Goal: Task Accomplishment & Management: Manage account settings

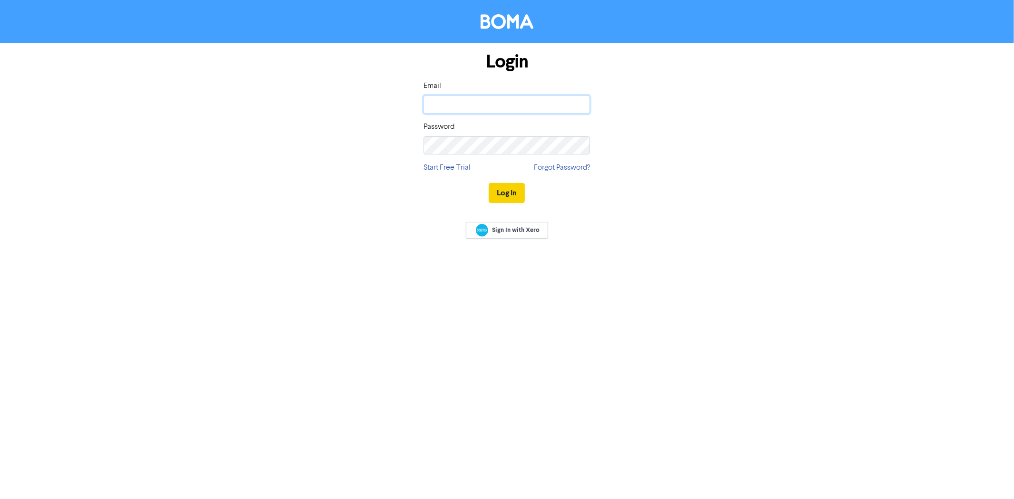
type input "[PERSON_NAME][EMAIL_ADDRESS][DOMAIN_NAME]"
click at [512, 192] on button "Log In" at bounding box center [507, 193] width 36 height 20
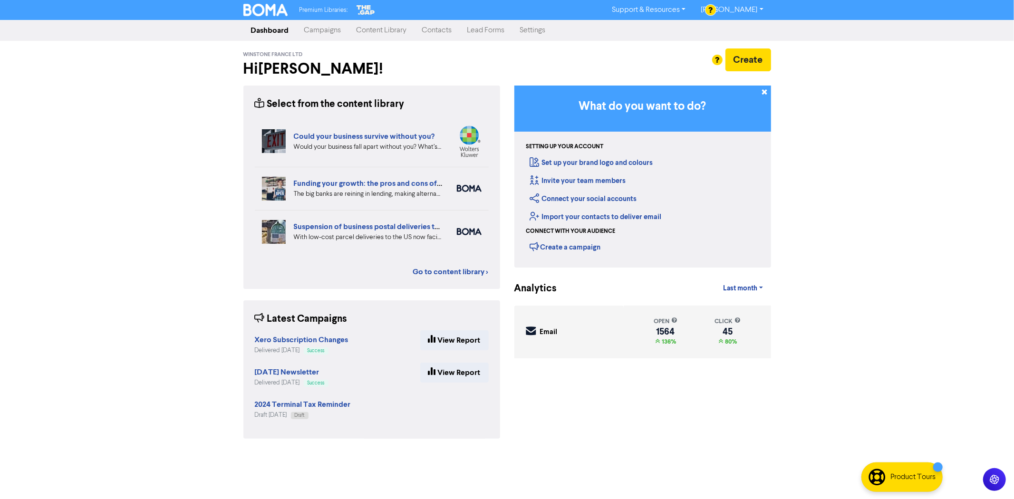
click at [422, 30] on link "Contacts" at bounding box center [437, 30] width 45 height 19
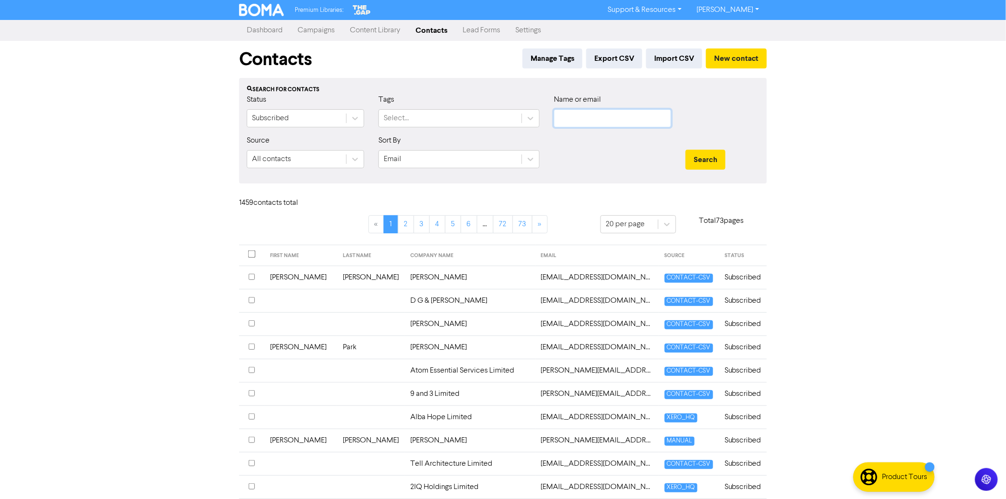
click at [577, 117] on input "text" at bounding box center [612, 118] width 117 height 18
paste input "[EMAIL_ADDRESS][DOMAIN_NAME]"
type input "[EMAIL_ADDRESS][DOMAIN_NAME]"
click at [700, 161] on button "Search" at bounding box center [705, 160] width 40 height 20
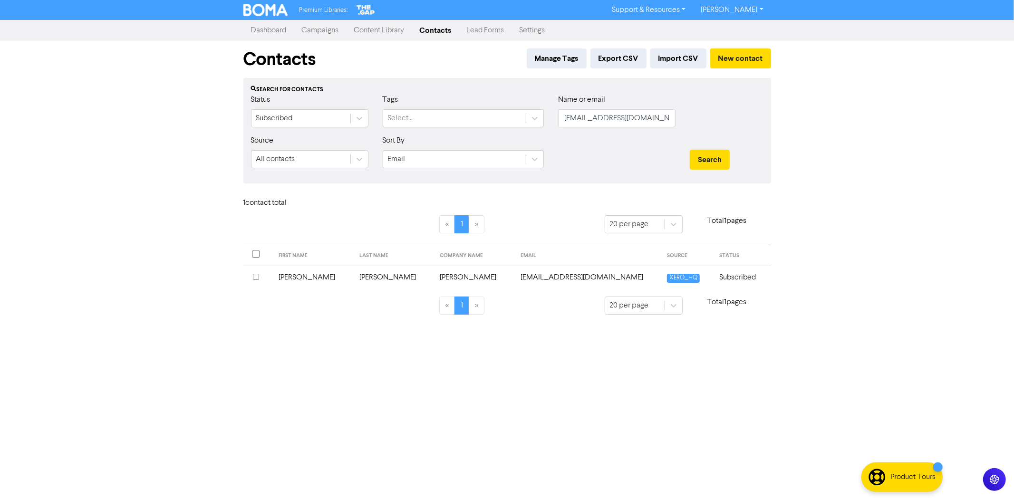
click at [255, 276] on input "checkbox" at bounding box center [256, 277] width 6 height 6
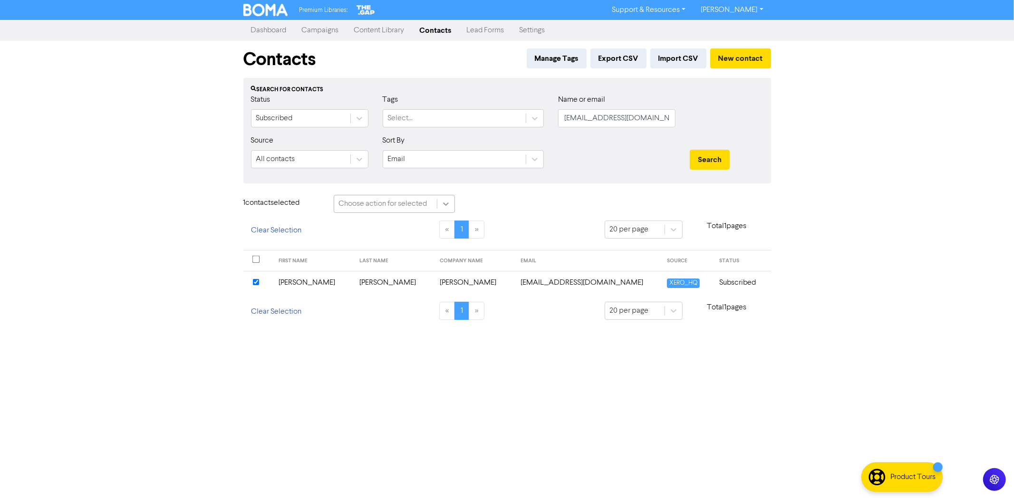
click at [441, 201] on icon at bounding box center [446, 204] width 10 height 10
click at [387, 250] on div "Delete Contacts" at bounding box center [394, 247] width 121 height 19
click at [518, 205] on button "Delete 1 contact" at bounding box center [503, 205] width 69 height 20
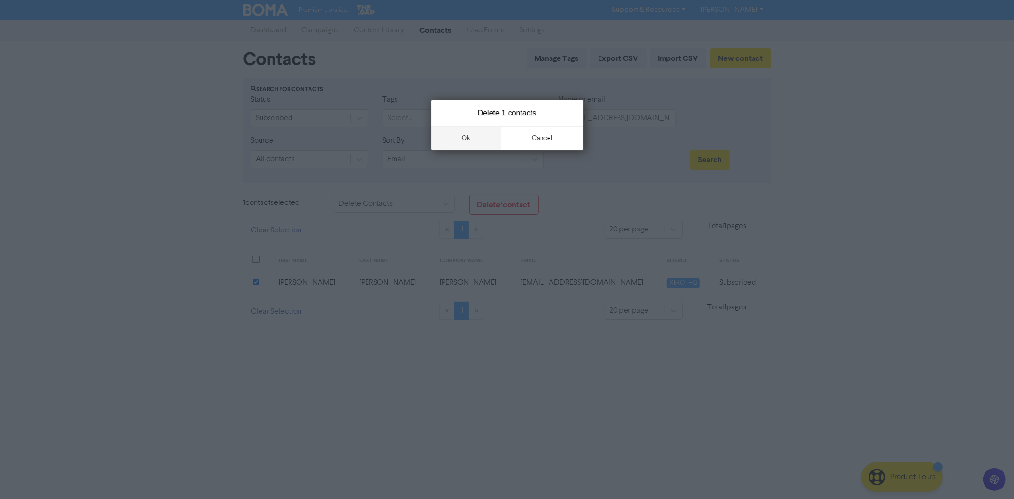
click at [466, 138] on button "ok" at bounding box center [466, 138] width 70 height 24
